Goal: Check status: Check status

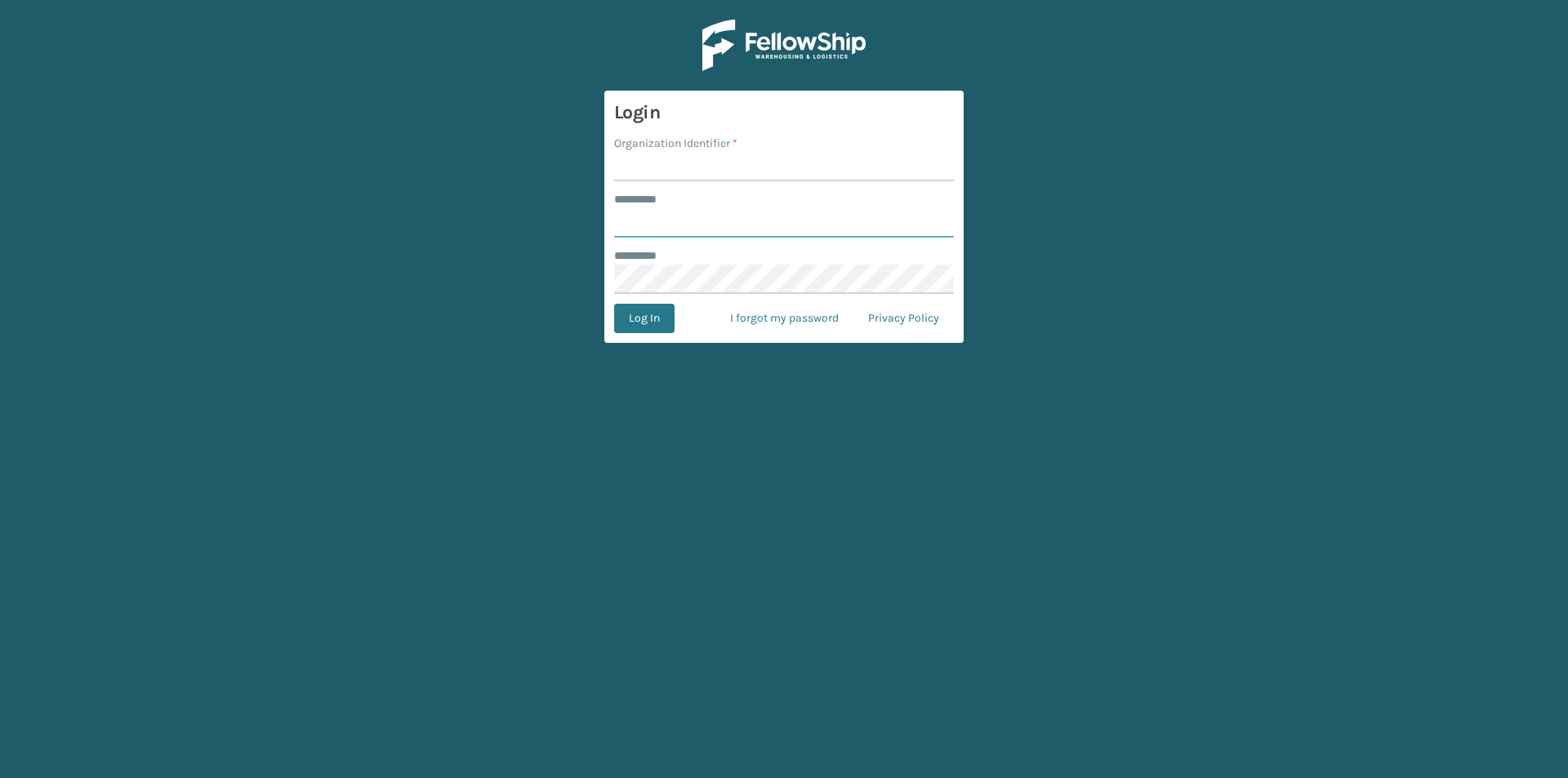
type input "*****"
click at [717, 170] on input "Organization Identifier *" at bounding box center [784, 167] width 340 height 30
type input "LifeStyle"
click at [614, 304] on button "Log In" at bounding box center [644, 319] width 60 height 30
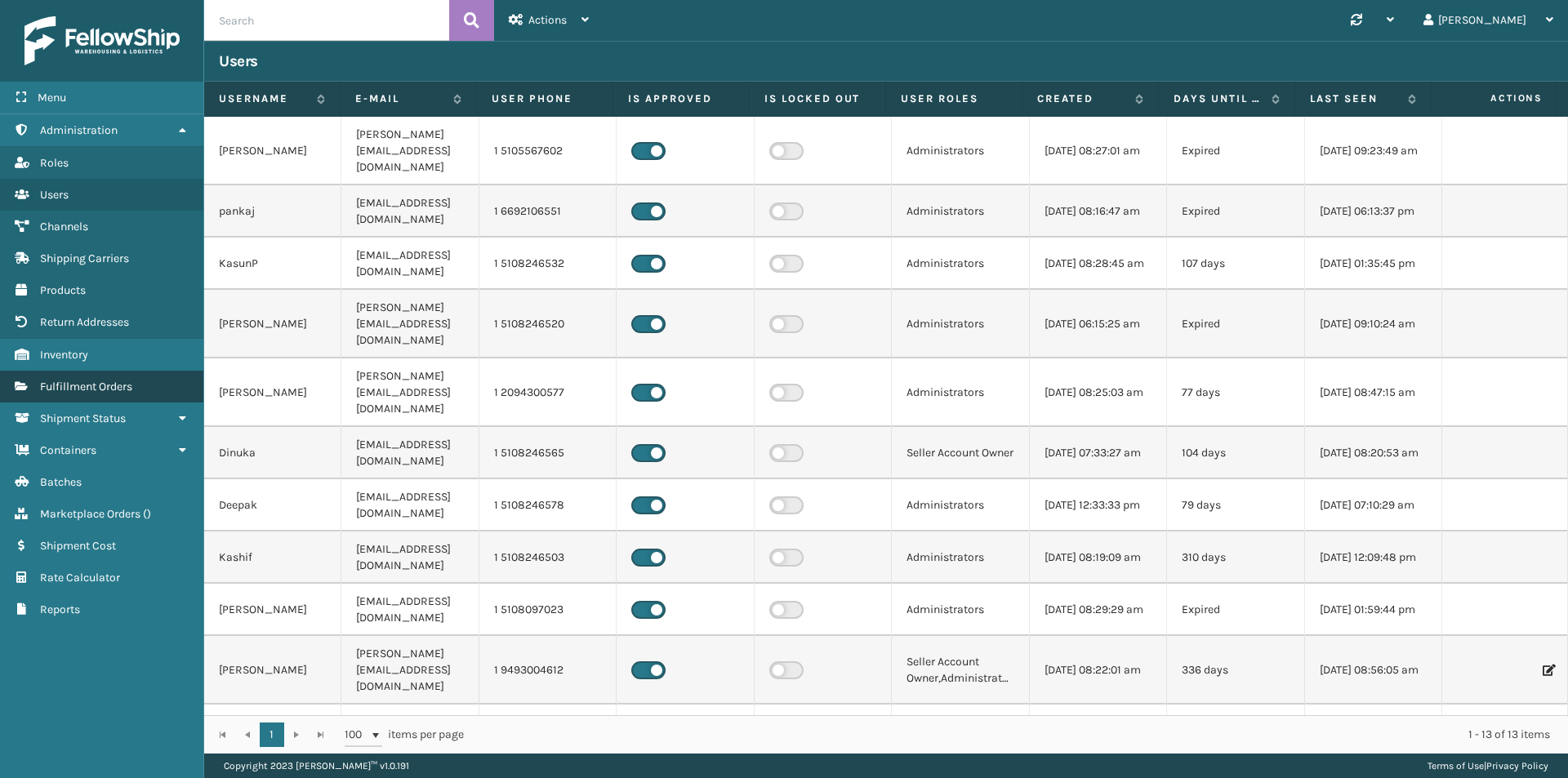
click at [136, 382] on link "Fulfillment Orders" at bounding box center [101, 386] width 203 height 31
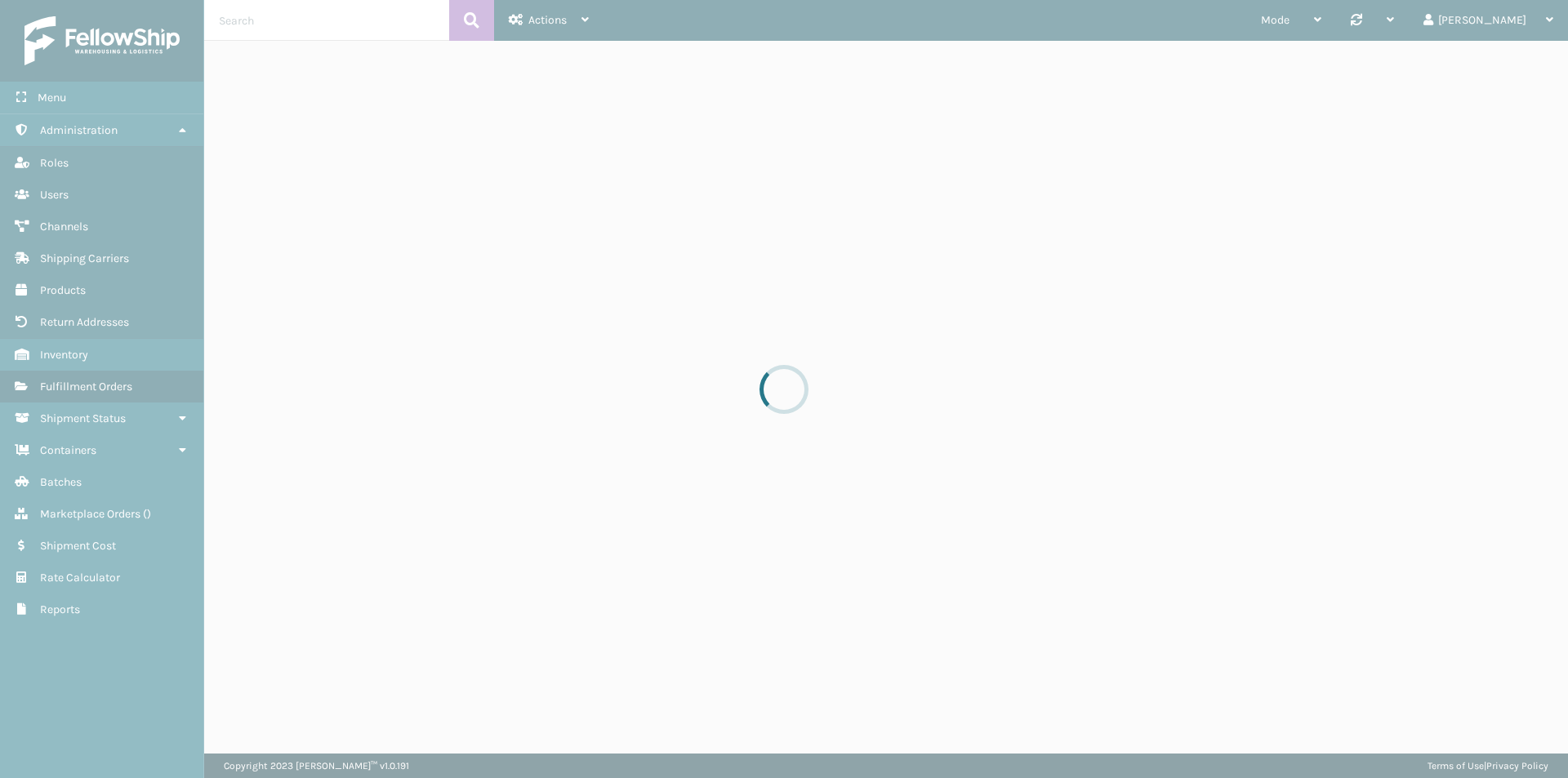
click at [392, 19] on div at bounding box center [784, 389] width 1568 height 778
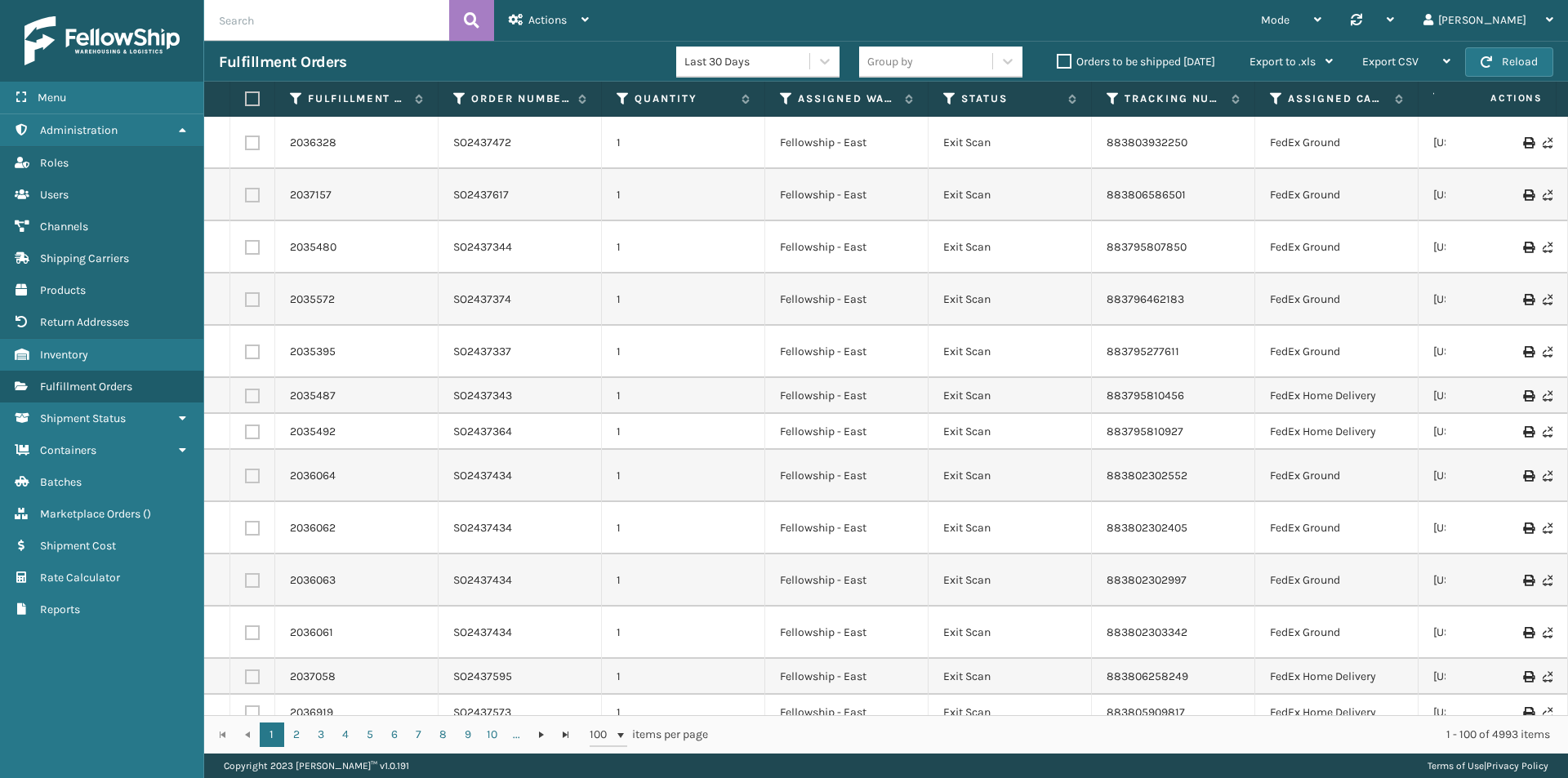
click at [392, 19] on input "text" at bounding box center [326, 20] width 245 height 41
type input "SO2446969"
